Goal: Transaction & Acquisition: Purchase product/service

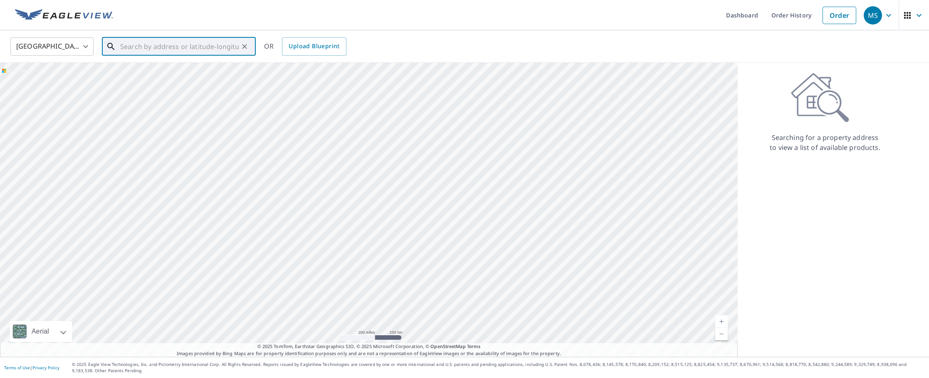
click at [149, 50] on input "text" at bounding box center [179, 46] width 119 height 23
paste input "70 [PERSON_NAME] DR"
click at [166, 73] on span "70 [PERSON_NAME] Dr" at bounding box center [184, 71] width 131 height 10
type input "[STREET_ADDRESS][PERSON_NAME][PERSON_NAME]"
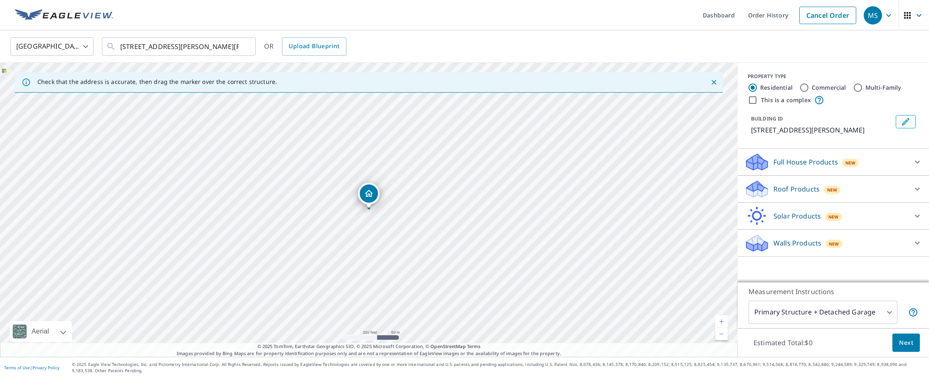
click at [781, 243] on p "Walls Products" at bounding box center [798, 243] width 48 height 10
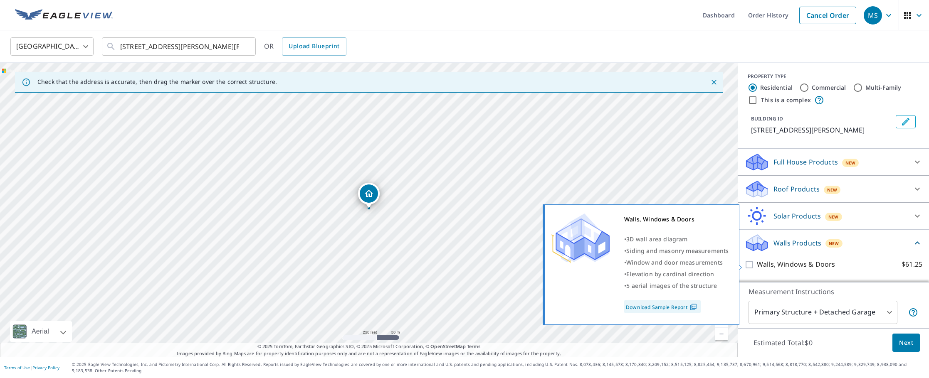
click at [750, 265] on input "Walls, Windows & Doors $61.25" at bounding box center [750, 265] width 12 height 10
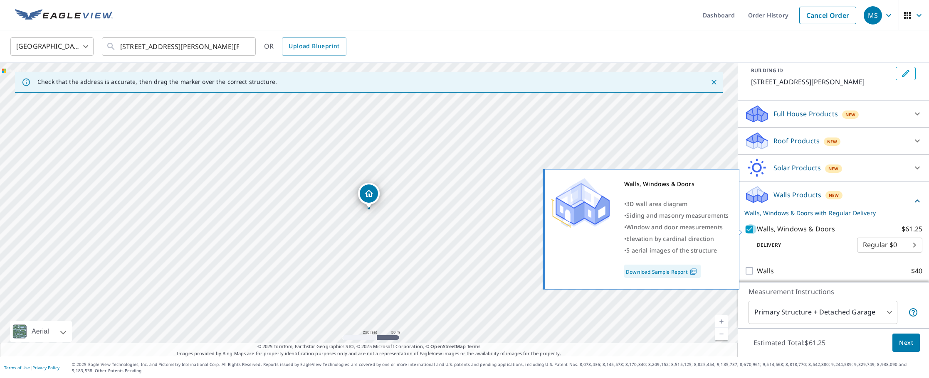
drag, startPoint x: 748, startPoint y: 229, endPoint x: 751, endPoint y: 236, distance: 7.5
click at [748, 229] on input "Walls, Windows & Doors $61.25" at bounding box center [750, 230] width 12 height 10
checkbox input "false"
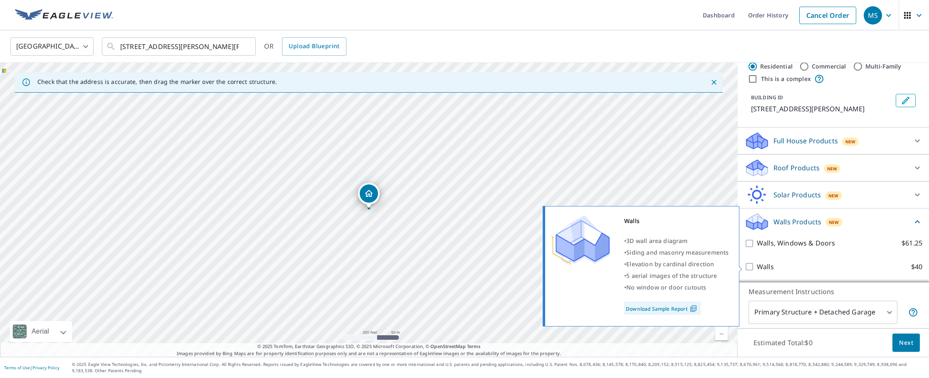
click at [749, 267] on input "Walls $40" at bounding box center [750, 267] width 12 height 10
checkbox input "true"
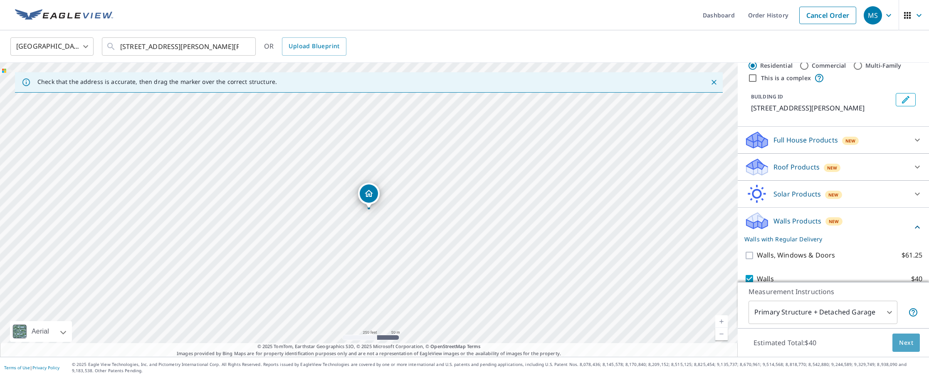
click at [902, 344] on span "Next" at bounding box center [906, 343] width 14 height 10
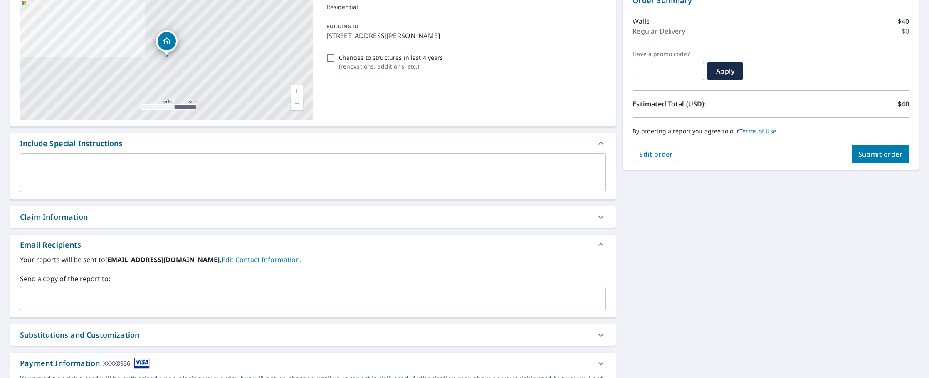
scroll to position [145, 0]
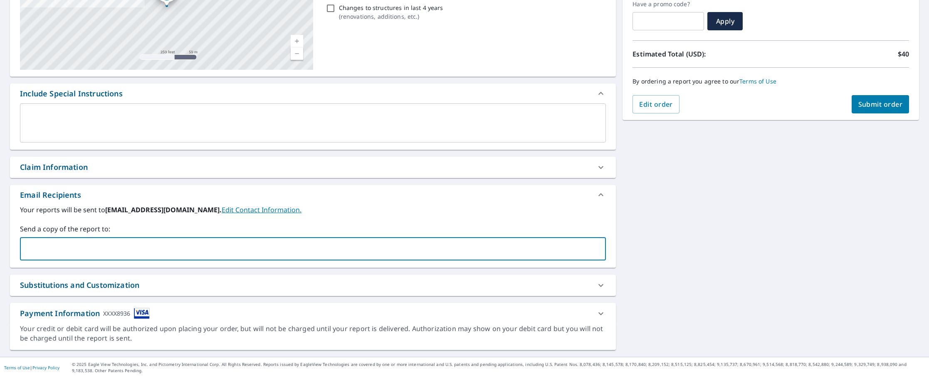
click at [292, 249] on input "text" at bounding box center [307, 249] width 566 height 16
type input "[EMAIL_ADDRESS][DOMAIN_NAME]"
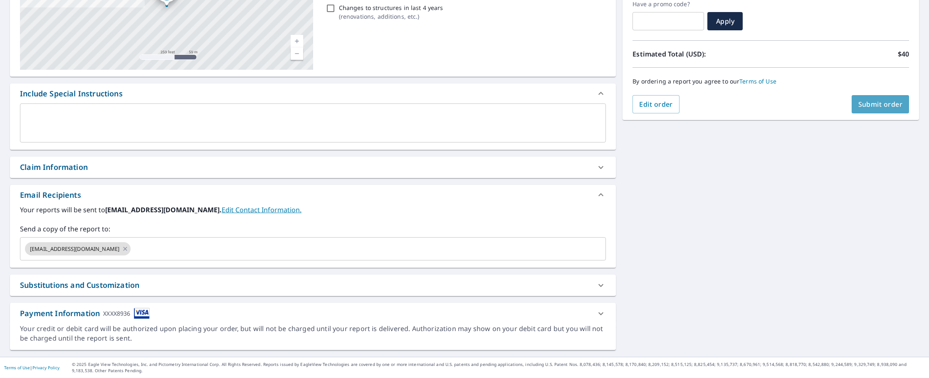
click at [872, 108] on span "Submit order" at bounding box center [880, 104] width 44 height 9
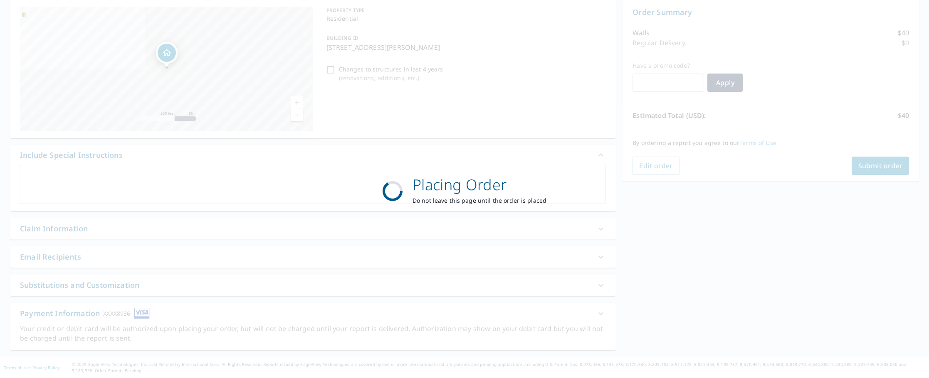
scroll to position [84, 0]
